Goal: Transaction & Acquisition: Purchase product/service

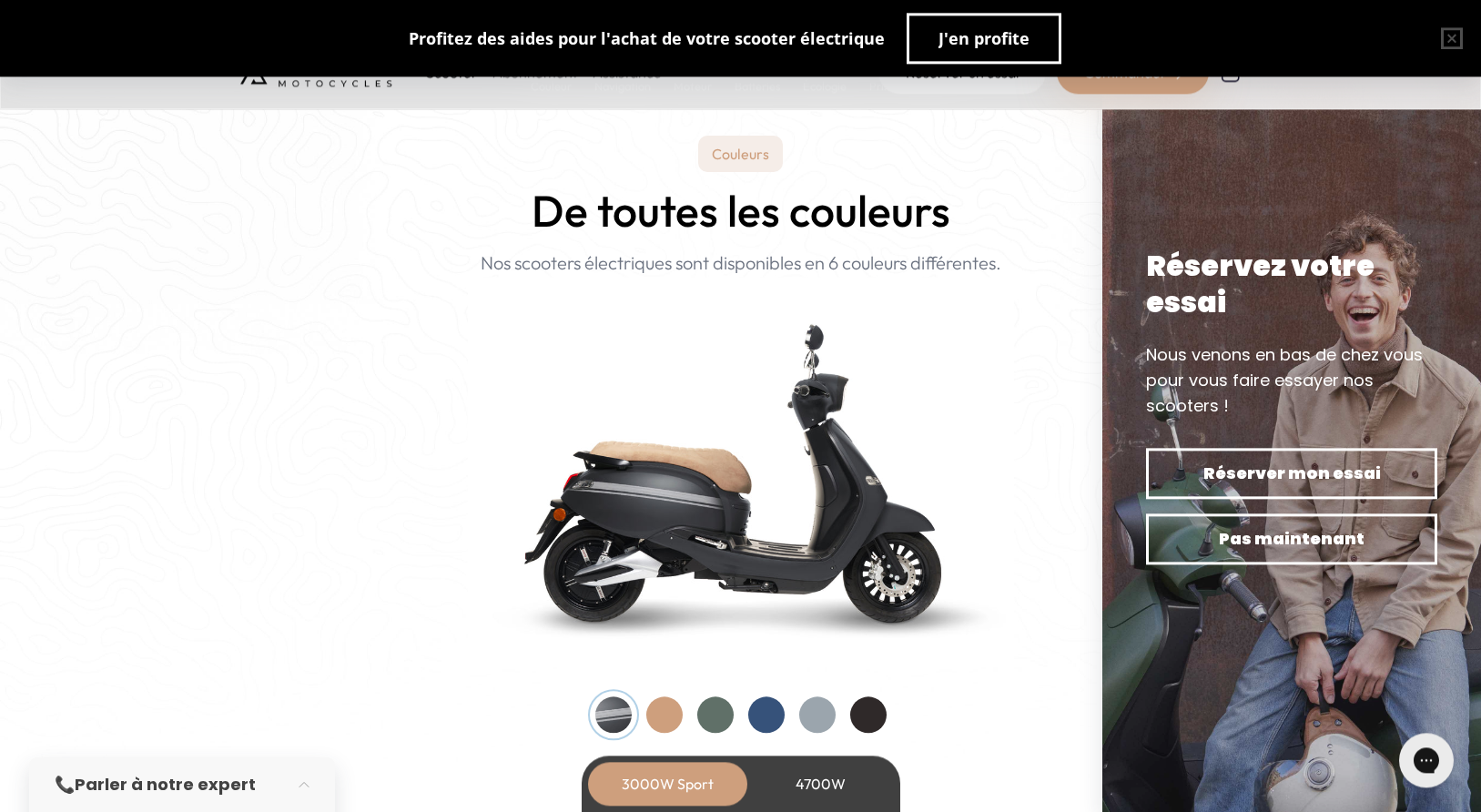
scroll to position [1256, 0]
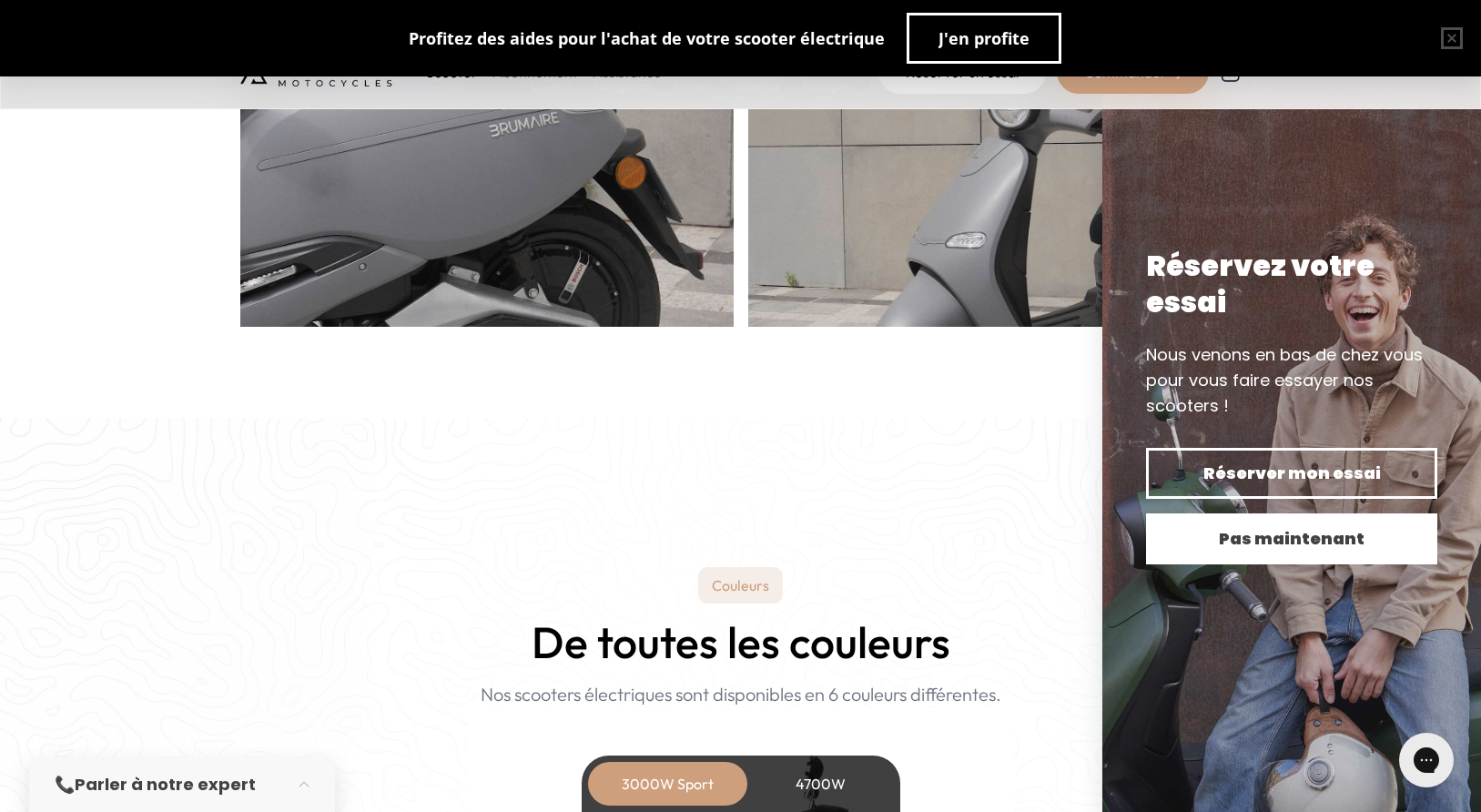
click at [1300, 547] on span "Pas maintenant" at bounding box center [1291, 539] width 227 height 26
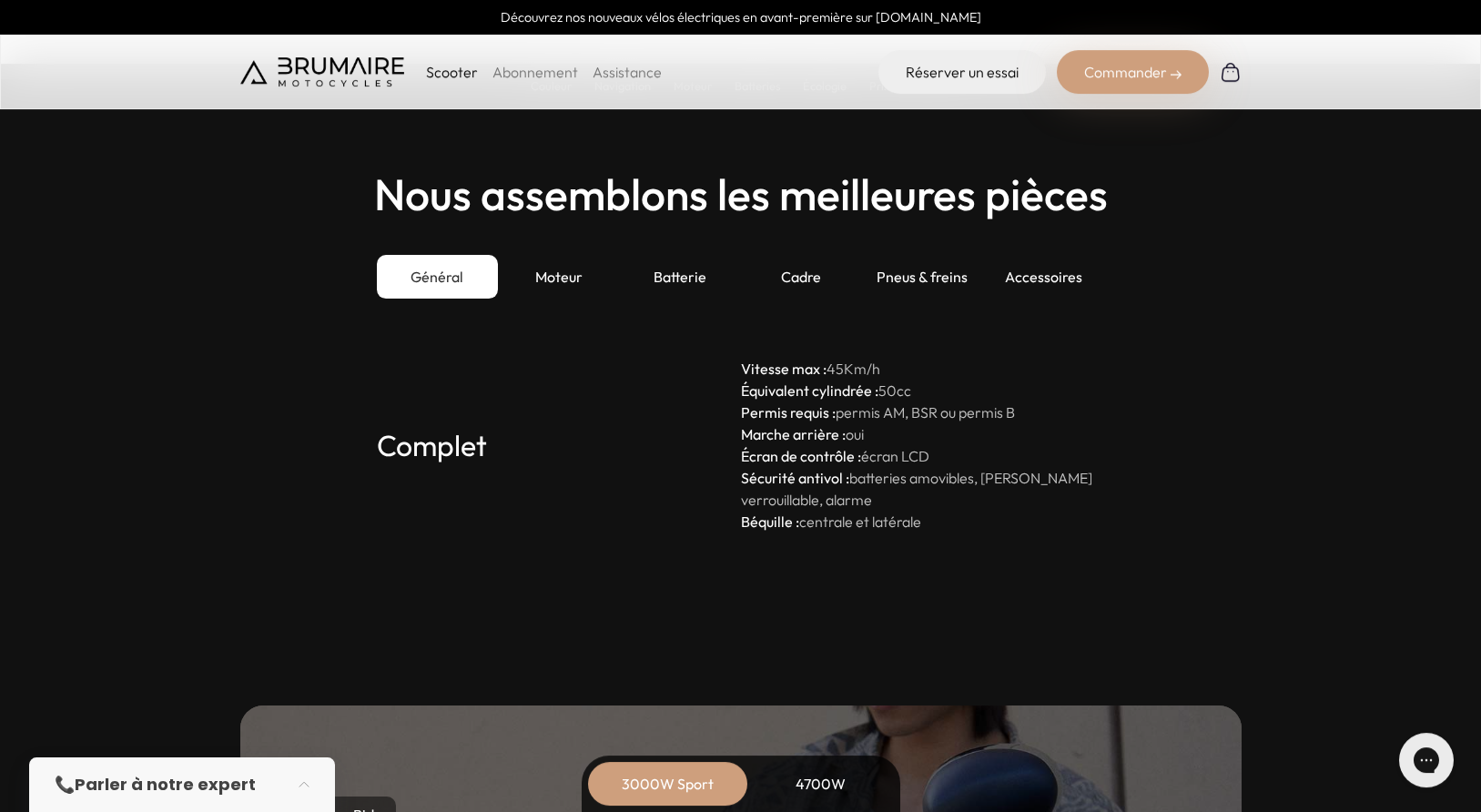
scroll to position [4596, 0]
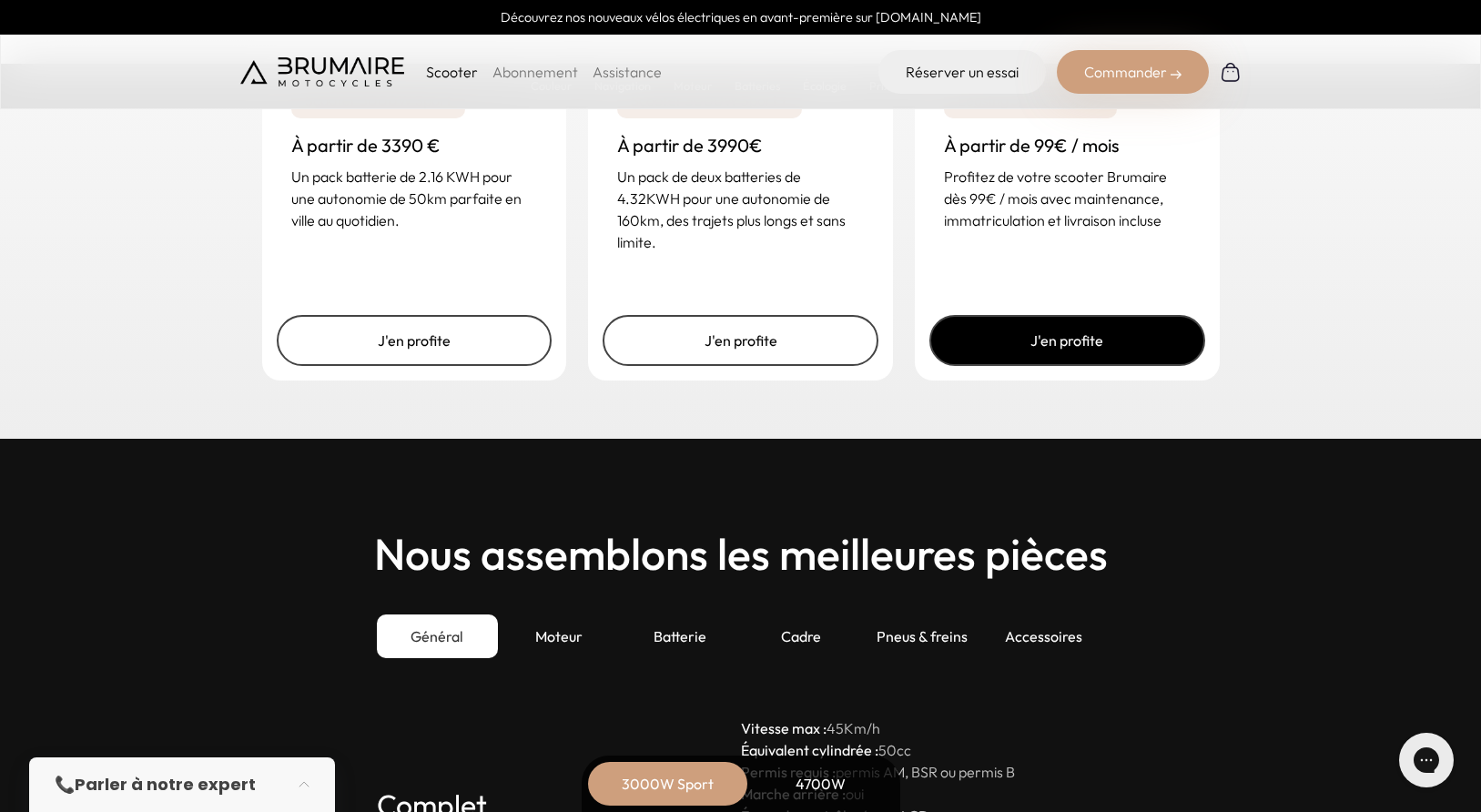
click at [1062, 343] on link "J'en profite" at bounding box center [1067, 341] width 276 height 51
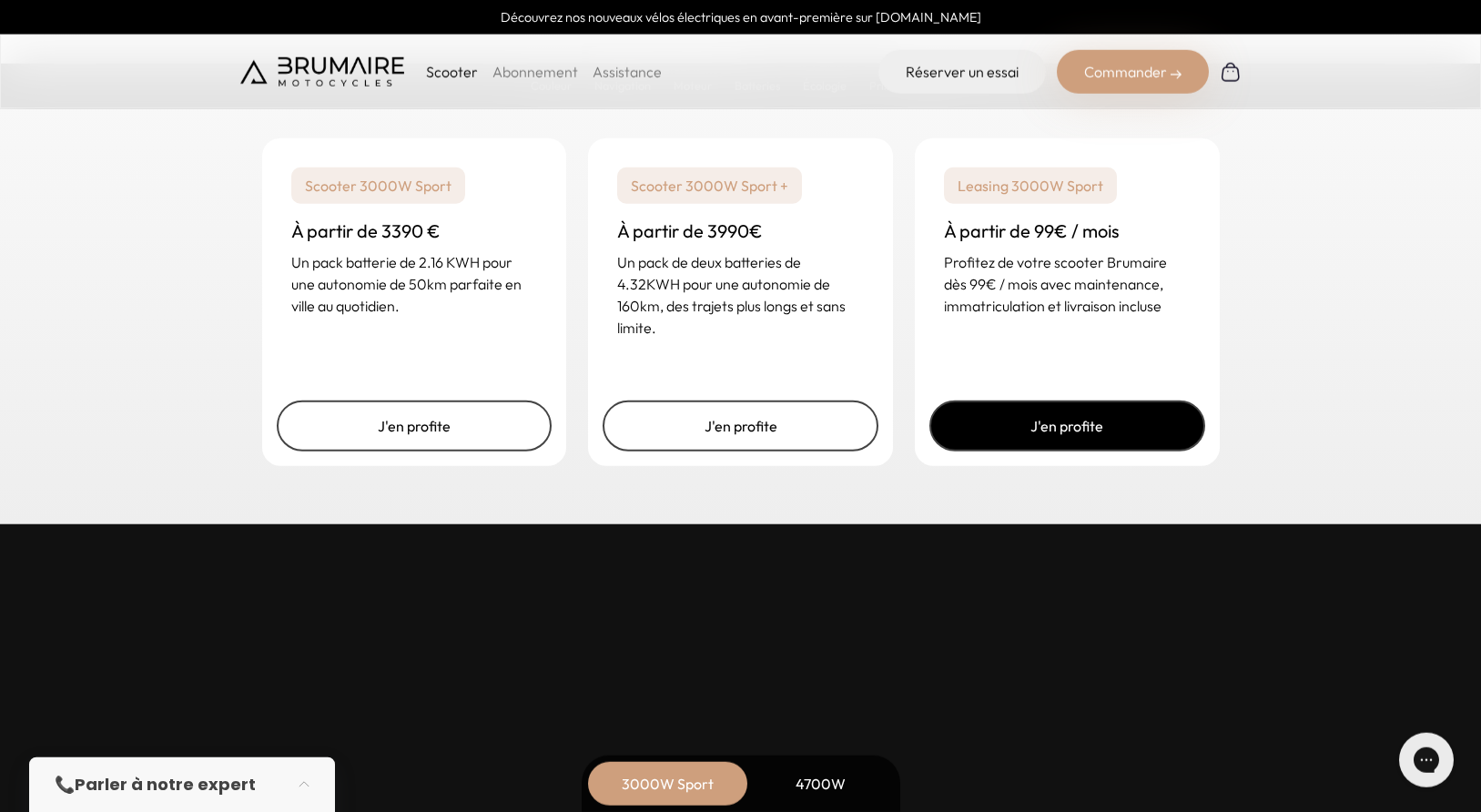
scroll to position [4522, 0]
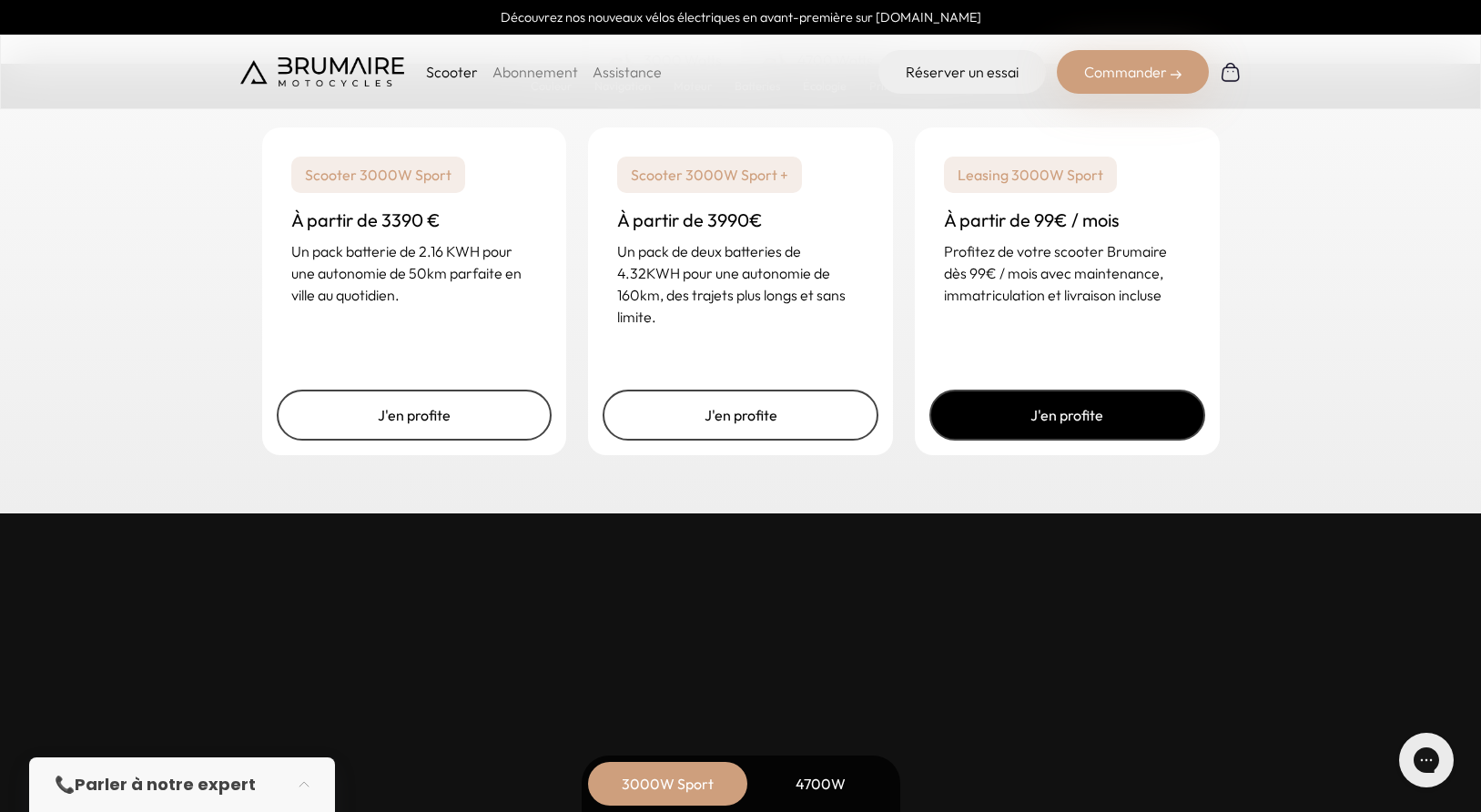
click at [1118, 417] on link "J'en profite" at bounding box center [1067, 415] width 276 height 51
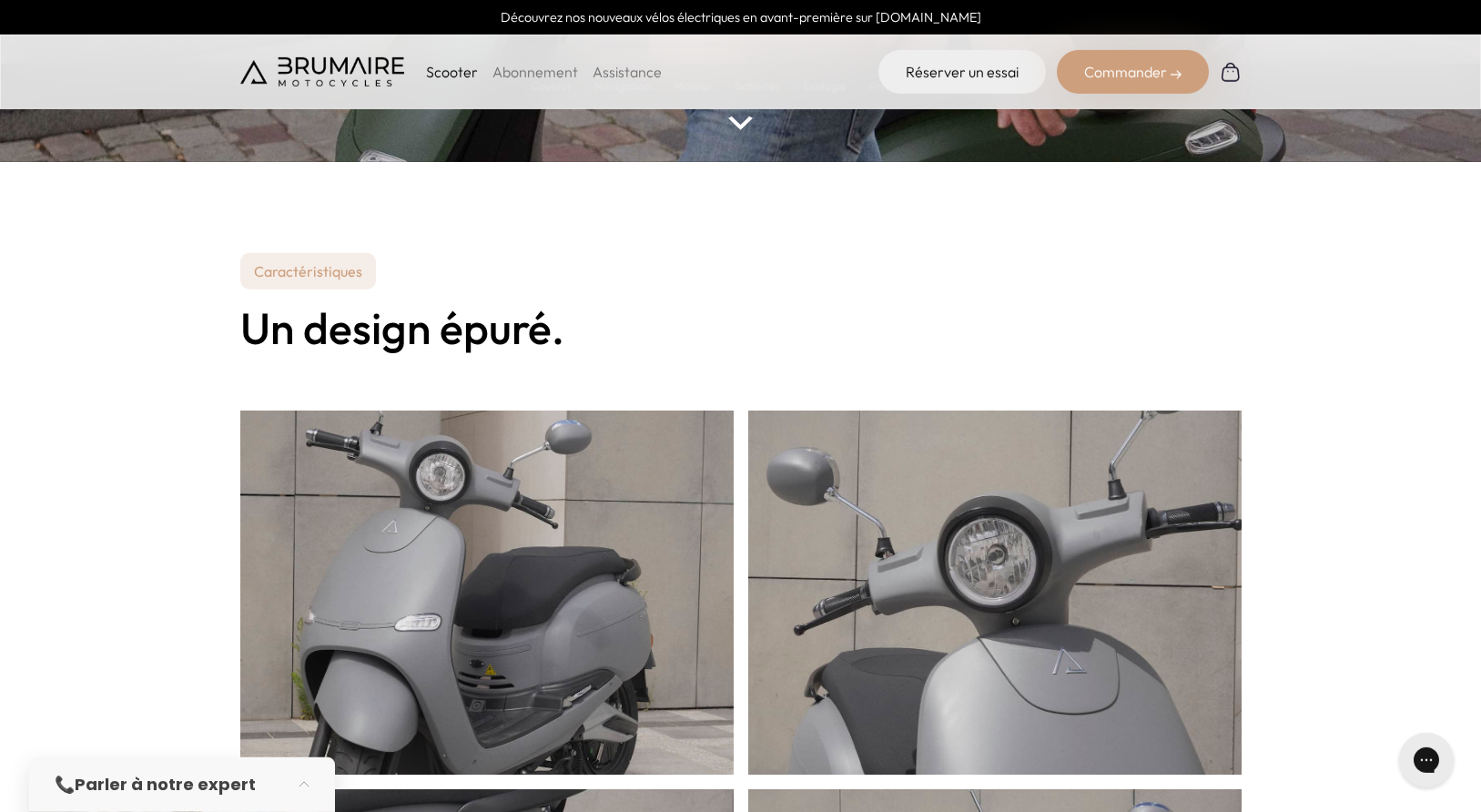
scroll to position [628, 0]
